Goal: Task Accomplishment & Management: Complete application form

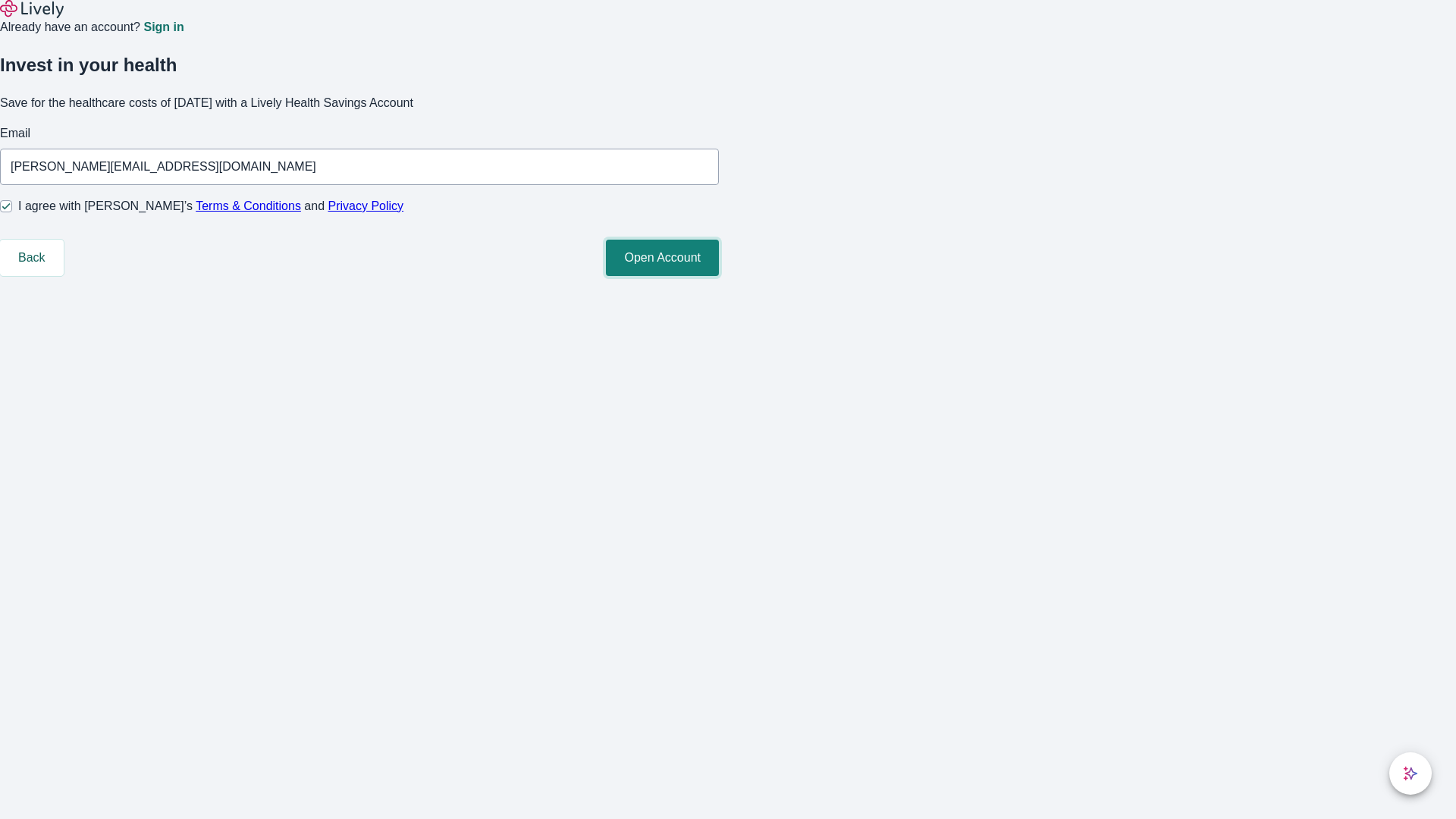
click at [719, 276] on button "Open Account" at bounding box center [663, 258] width 113 height 37
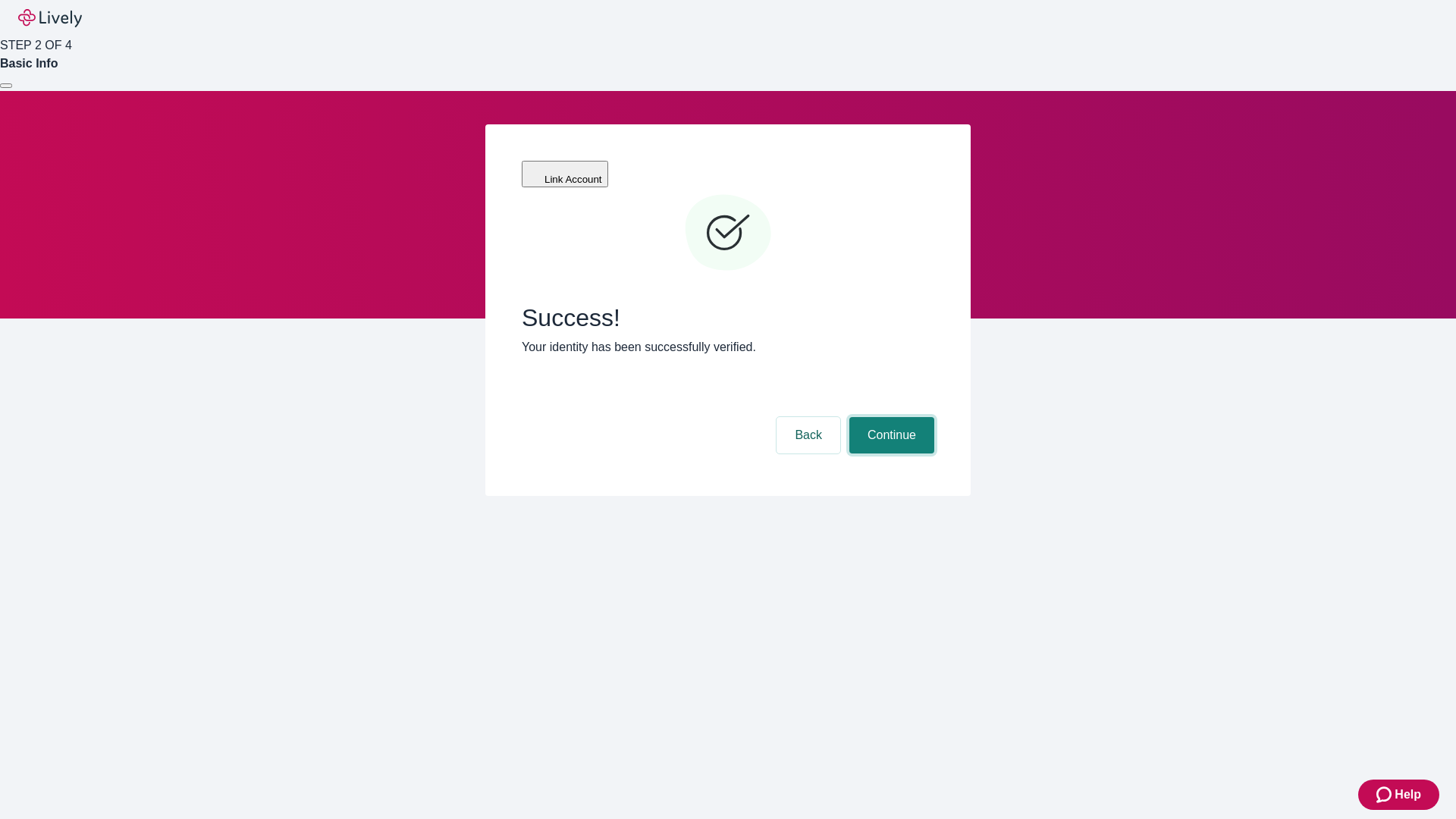
click at [890, 417] on button "Continue" at bounding box center [891, 435] width 85 height 37
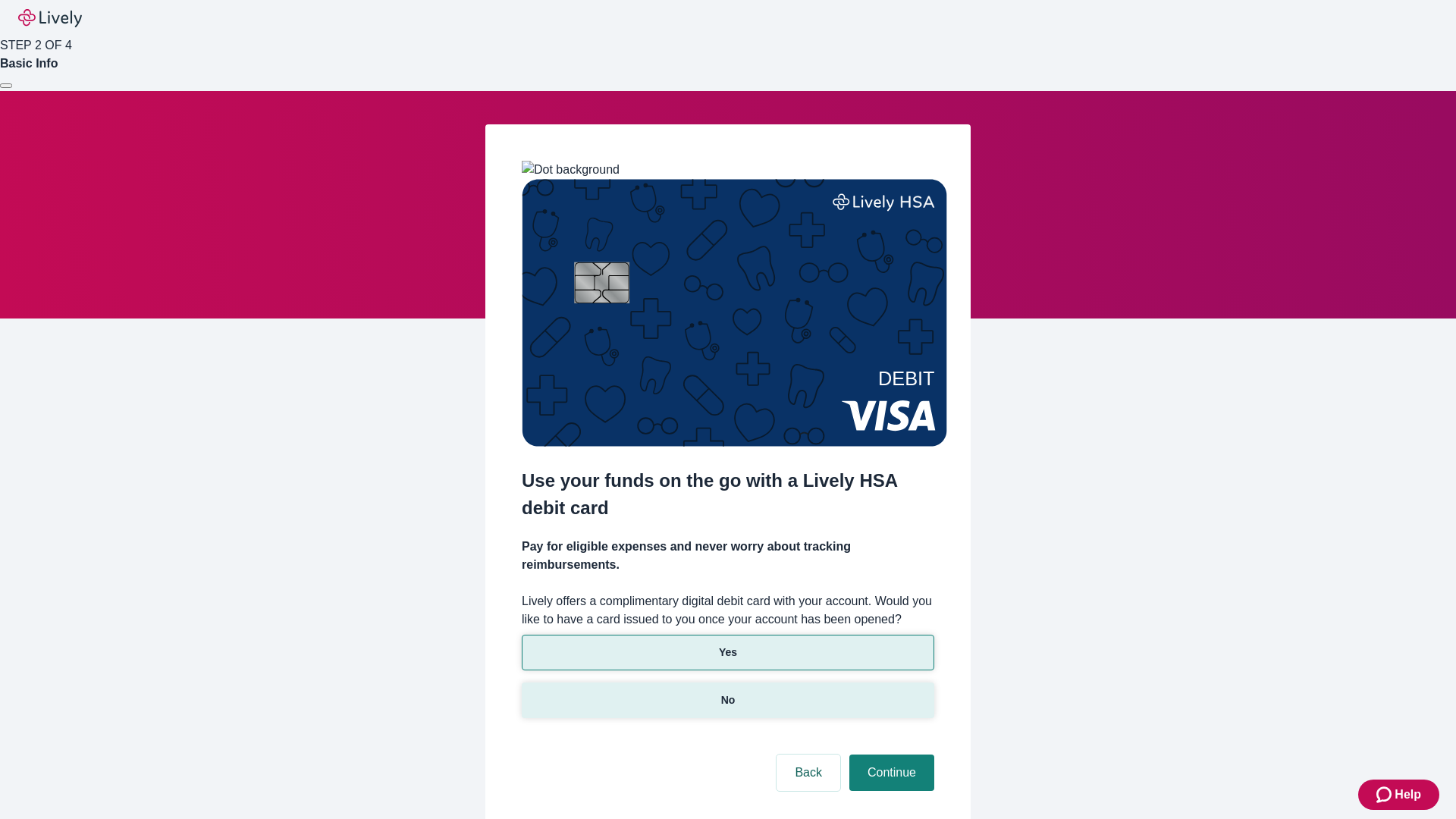
click at [727, 692] on p "No" at bounding box center [728, 700] width 14 height 16
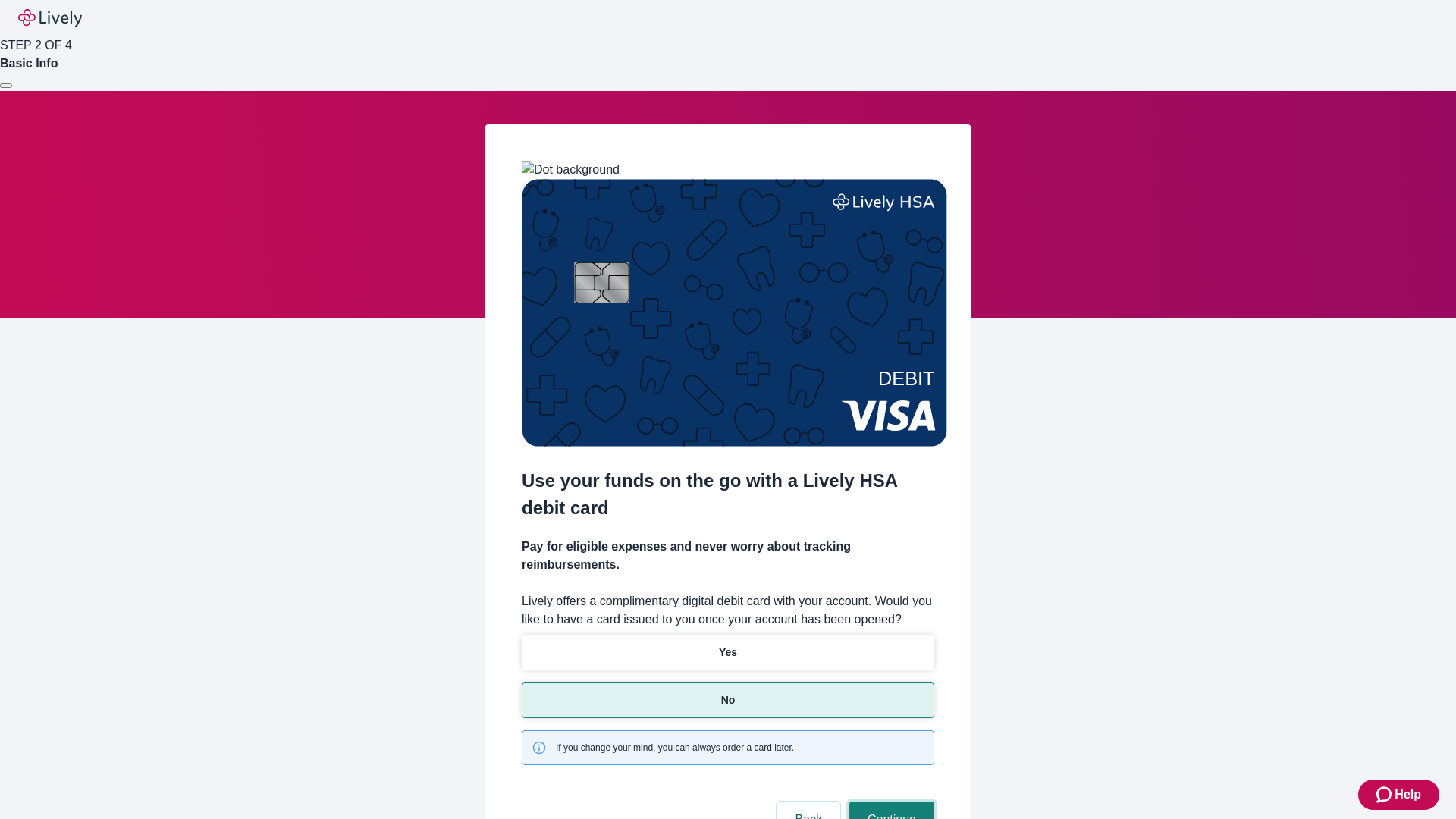
click at [890, 801] on button "Continue" at bounding box center [891, 820] width 85 height 37
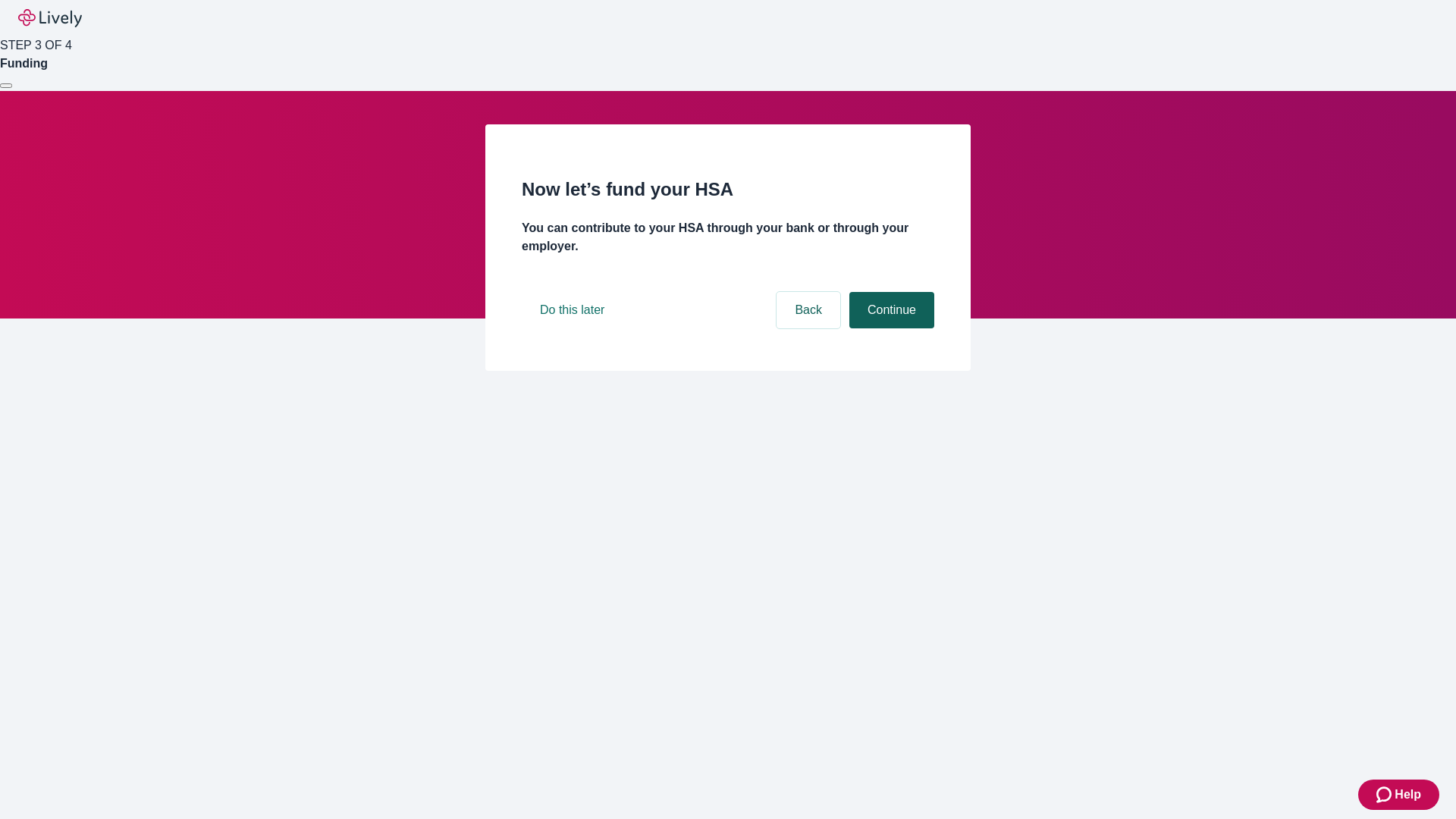
click at [890, 329] on button "Continue" at bounding box center [891, 310] width 85 height 37
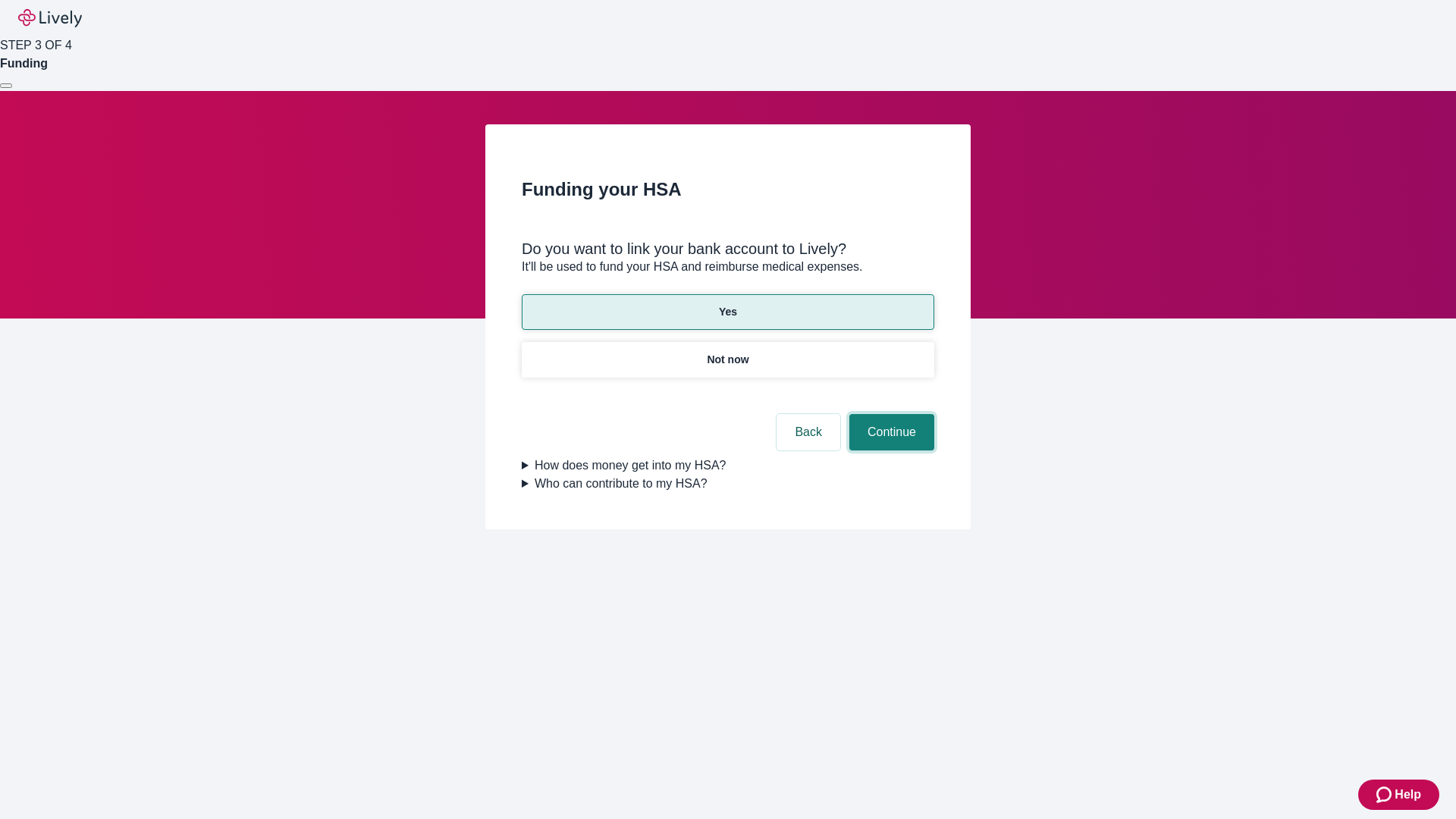
click at [890, 414] on button "Continue" at bounding box center [891, 432] width 85 height 37
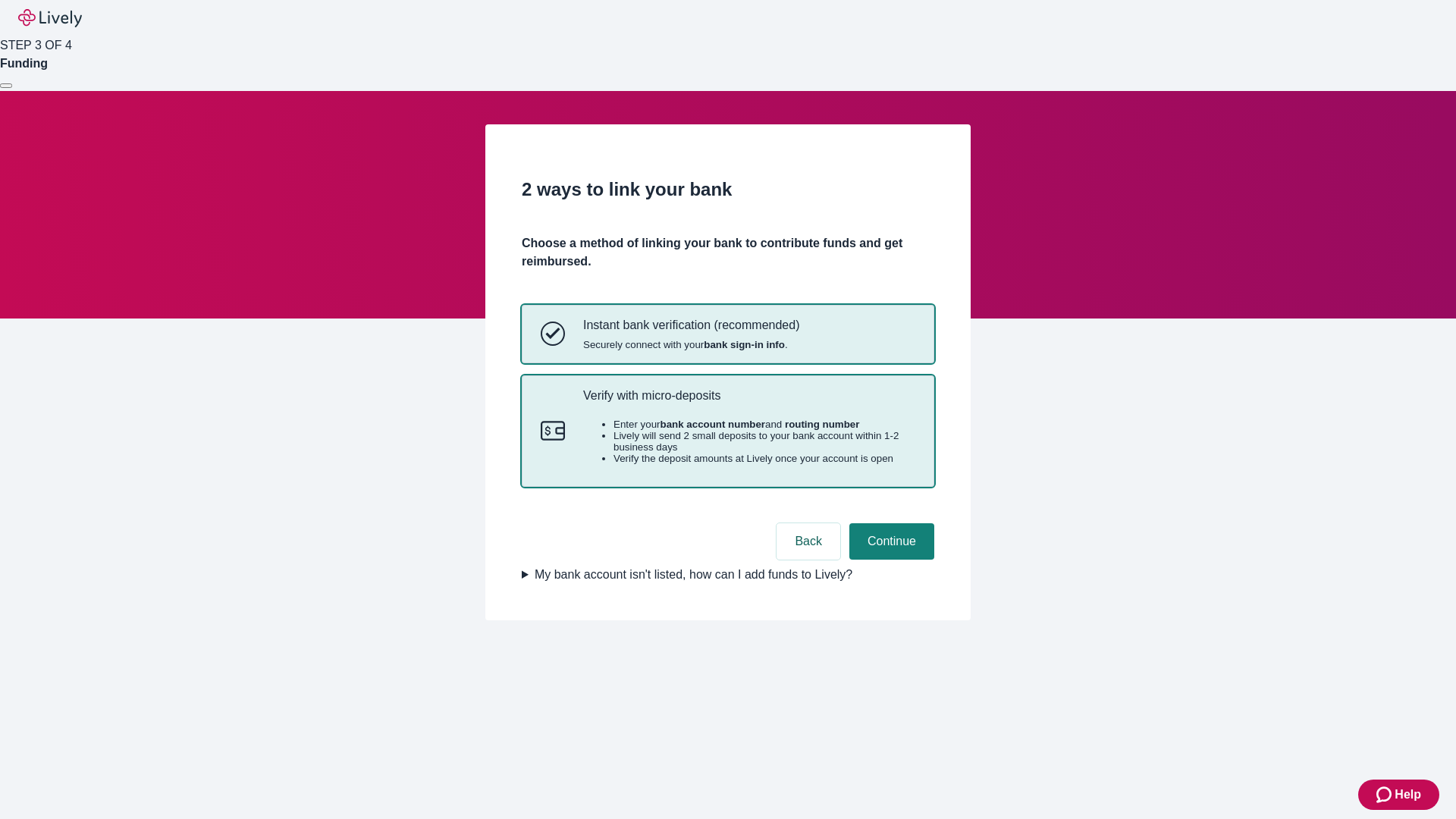
click at [749, 403] on p "Verify with micro-deposits" at bounding box center [749, 396] width 332 height 14
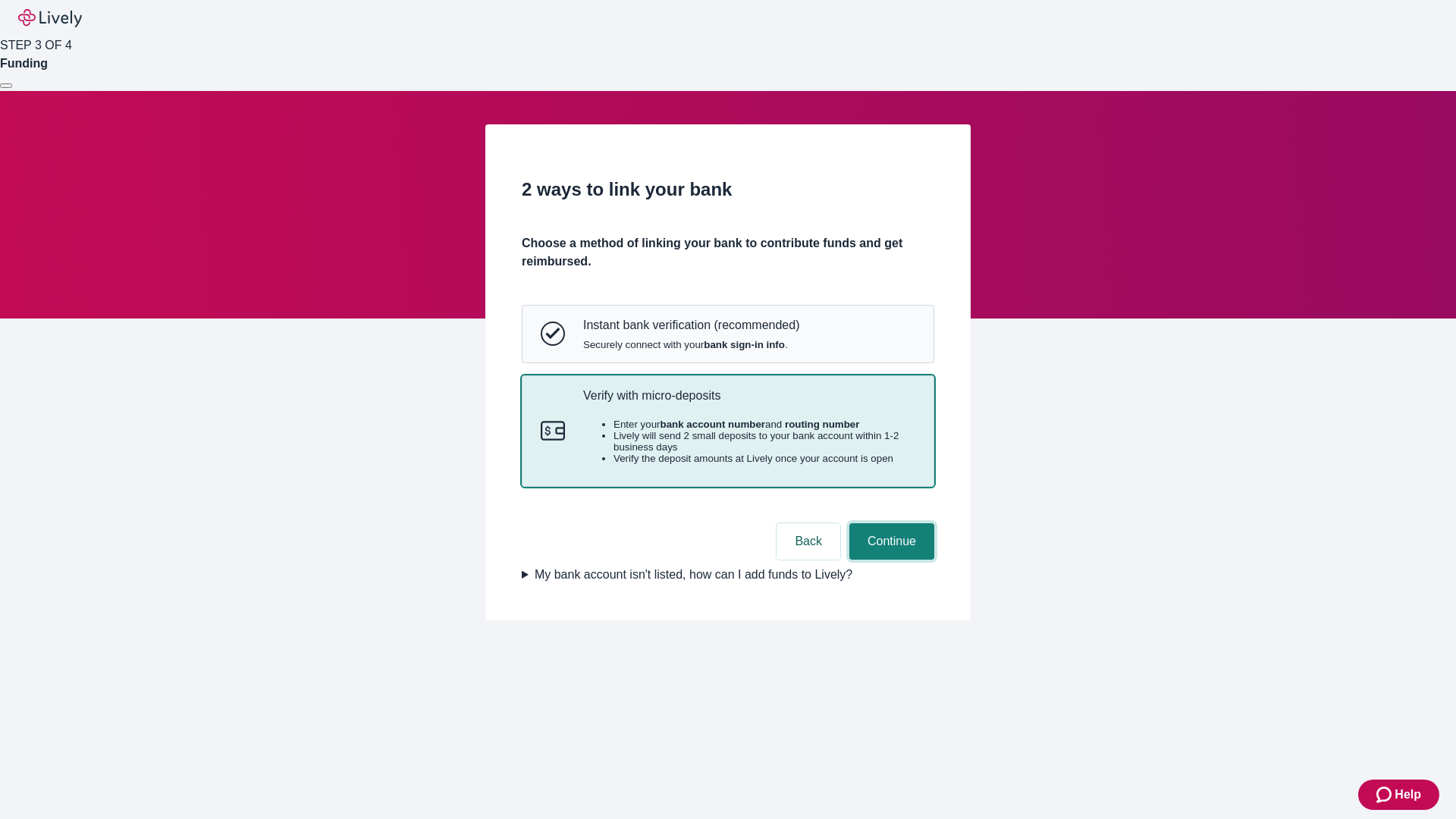
click at [890, 560] on button "Continue" at bounding box center [891, 542] width 85 height 37
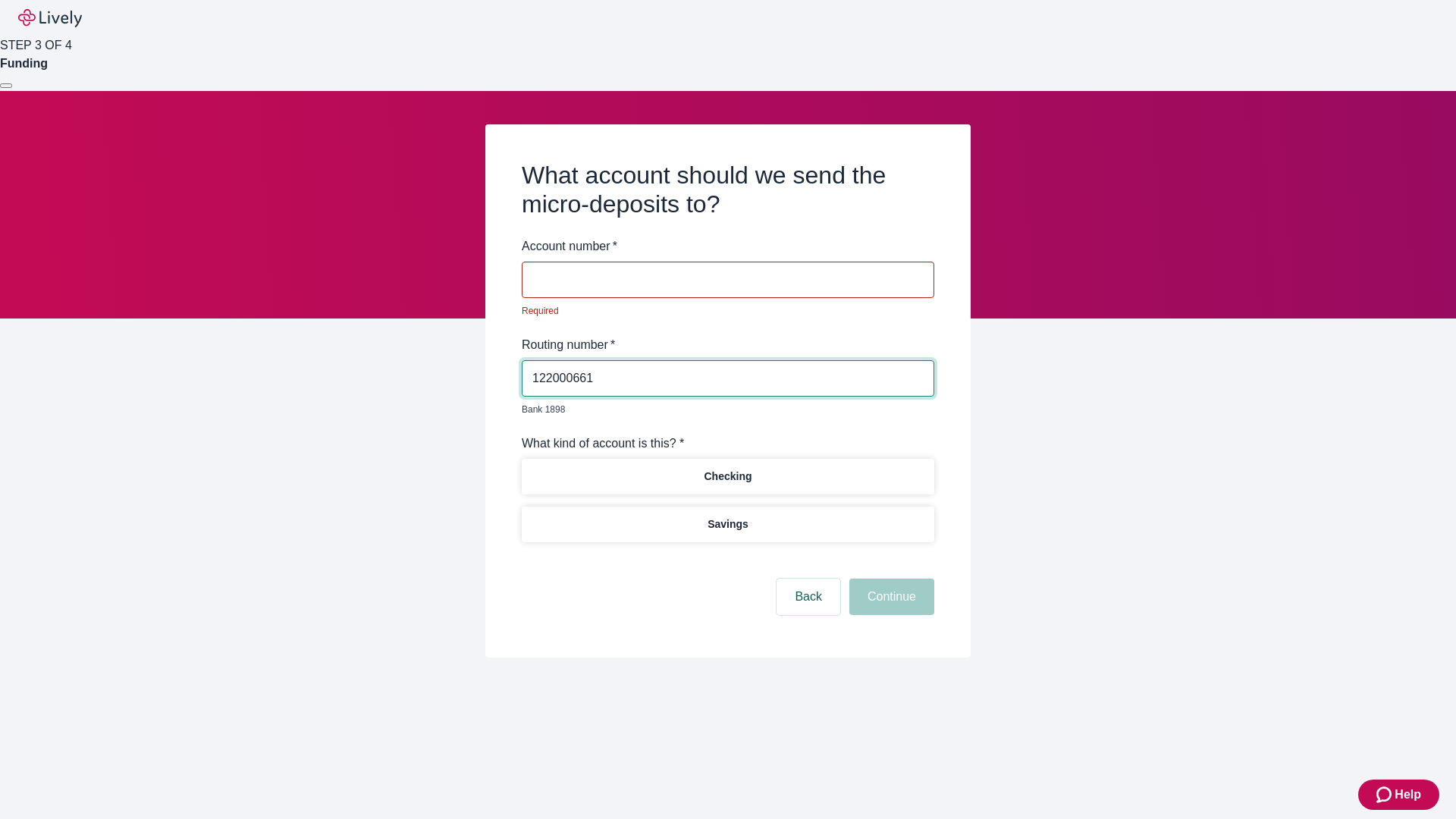
type input "122000661"
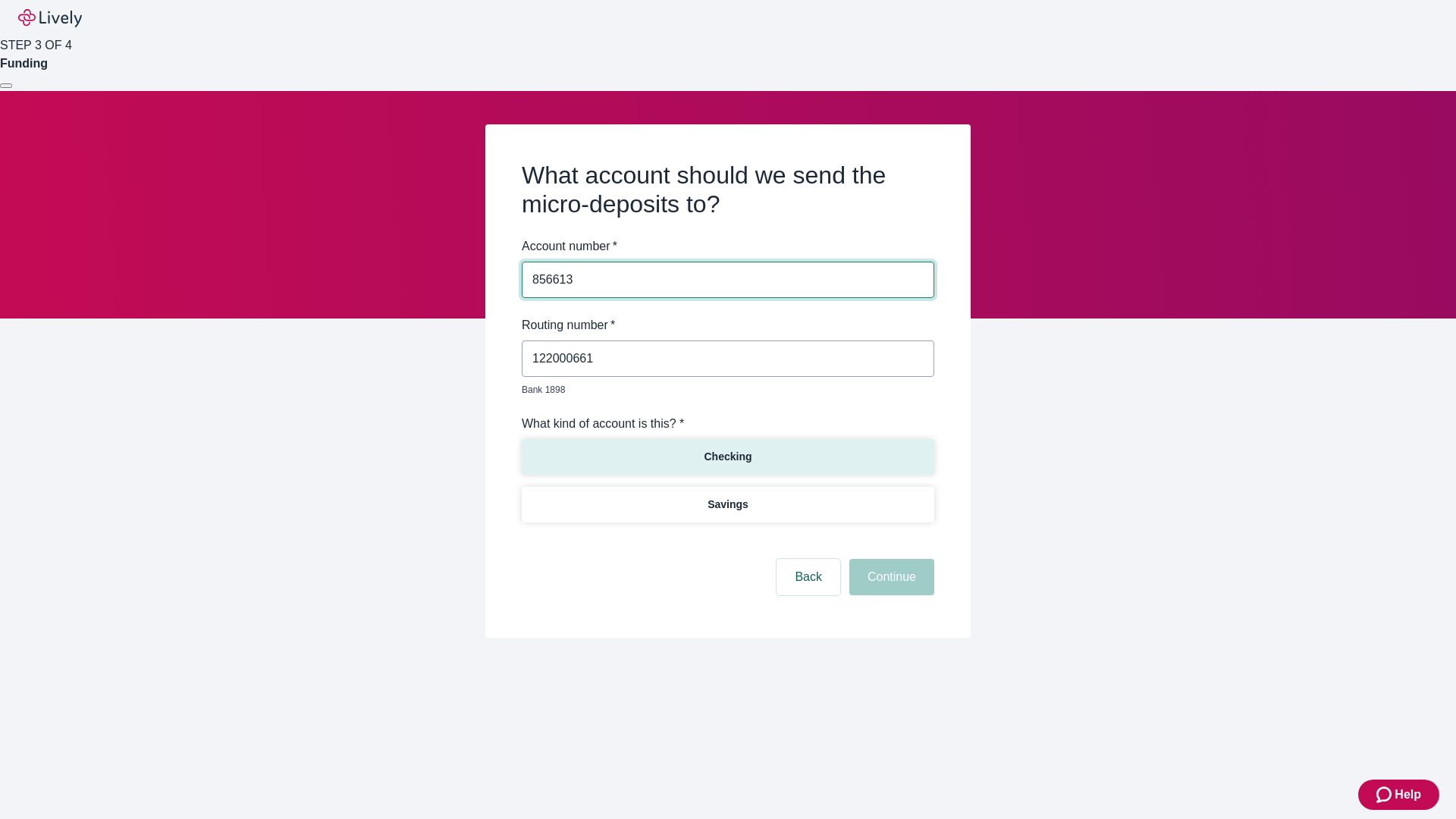
type input "856613"
click at [727, 449] on p "Checking" at bounding box center [727, 457] width 48 height 16
